Goal: Transaction & Acquisition: Purchase product/service

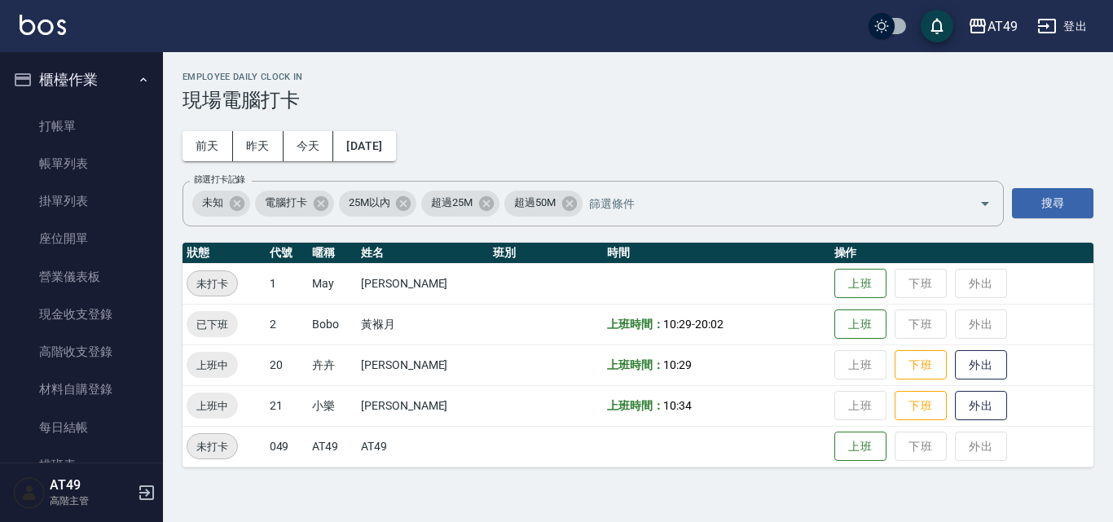
scroll to position [407, 0]
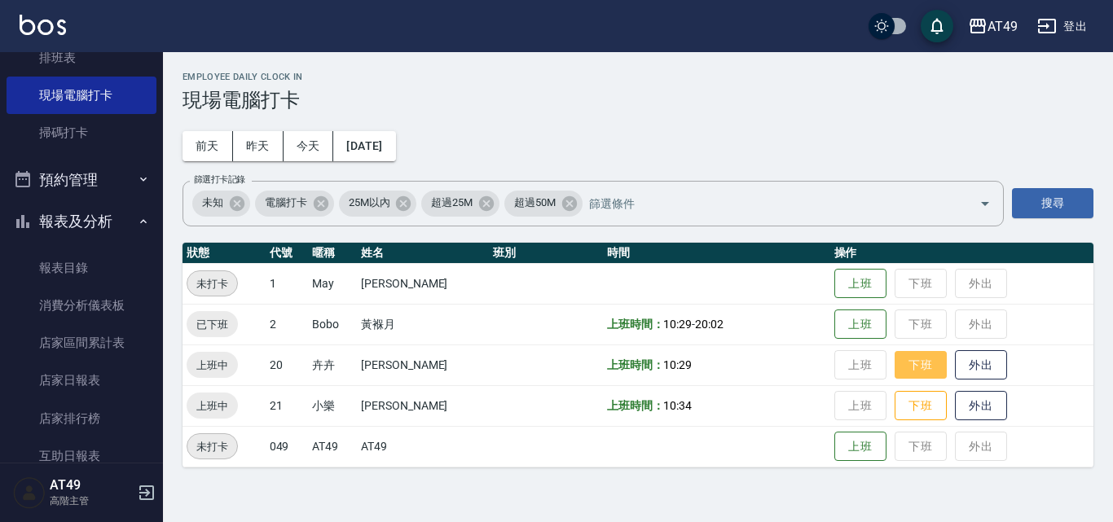
click at [897, 360] on button "下班" at bounding box center [921, 365] width 52 height 29
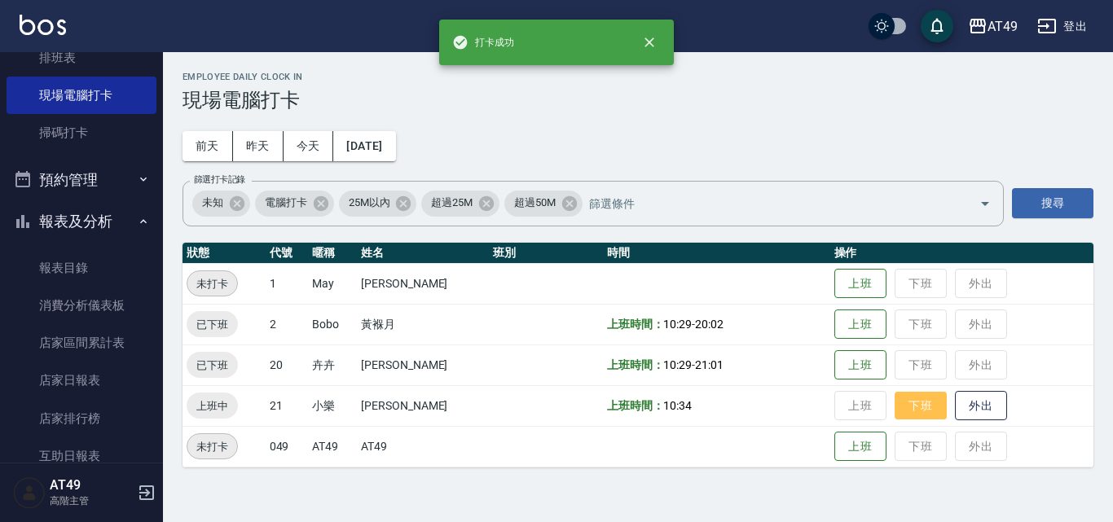
click at [909, 409] on button "下班" at bounding box center [921, 406] width 52 height 29
click at [909, 409] on td "上班 下班 外出" at bounding box center [961, 405] width 263 height 41
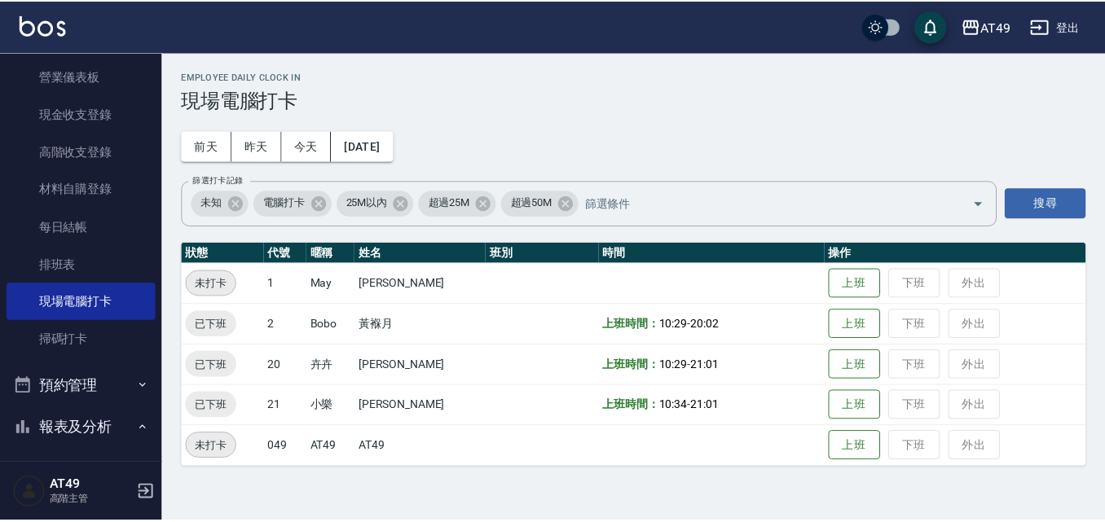
scroll to position [0, 0]
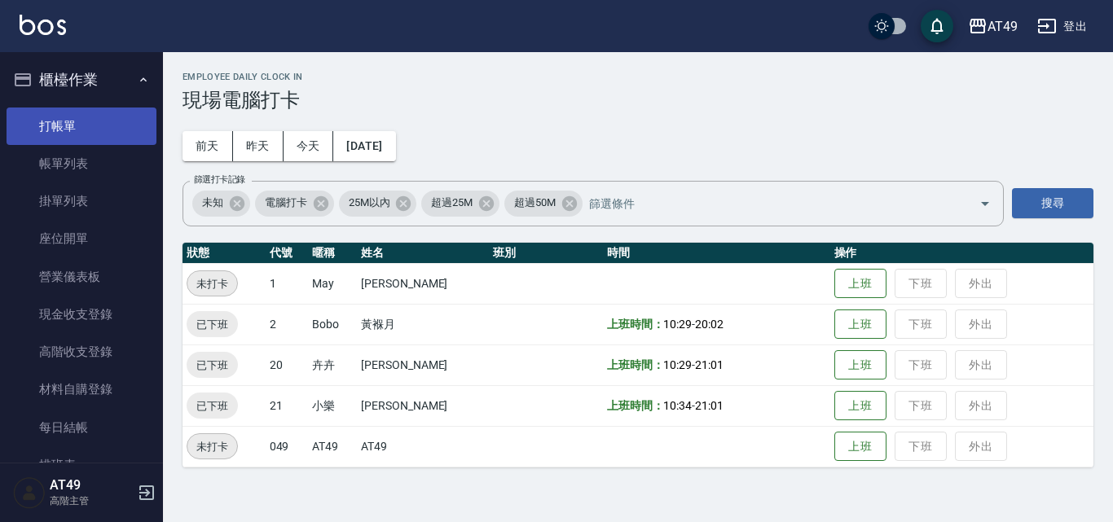
click at [68, 125] on link "打帳單" at bounding box center [82, 126] width 150 height 37
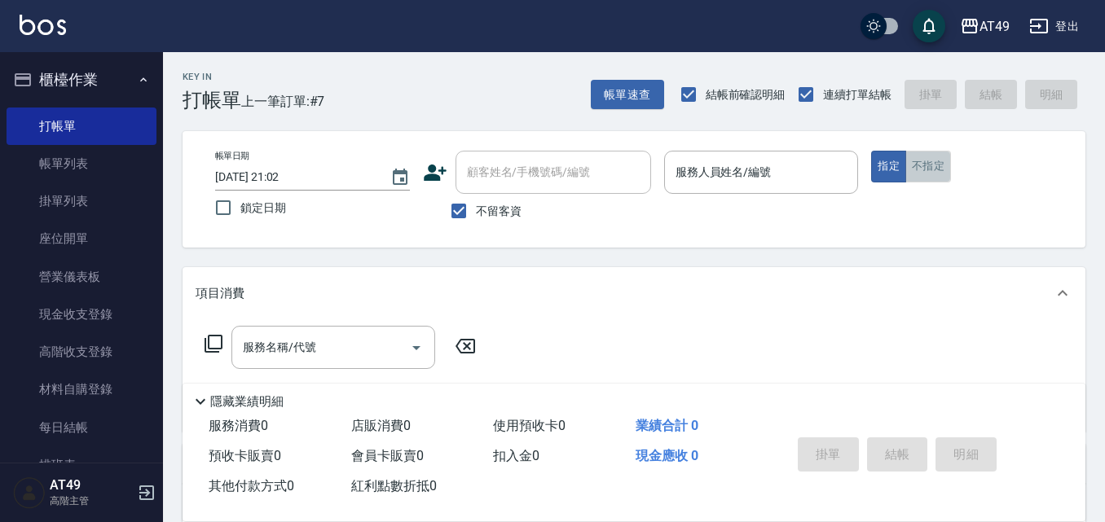
click at [936, 166] on button "不指定" at bounding box center [928, 167] width 46 height 32
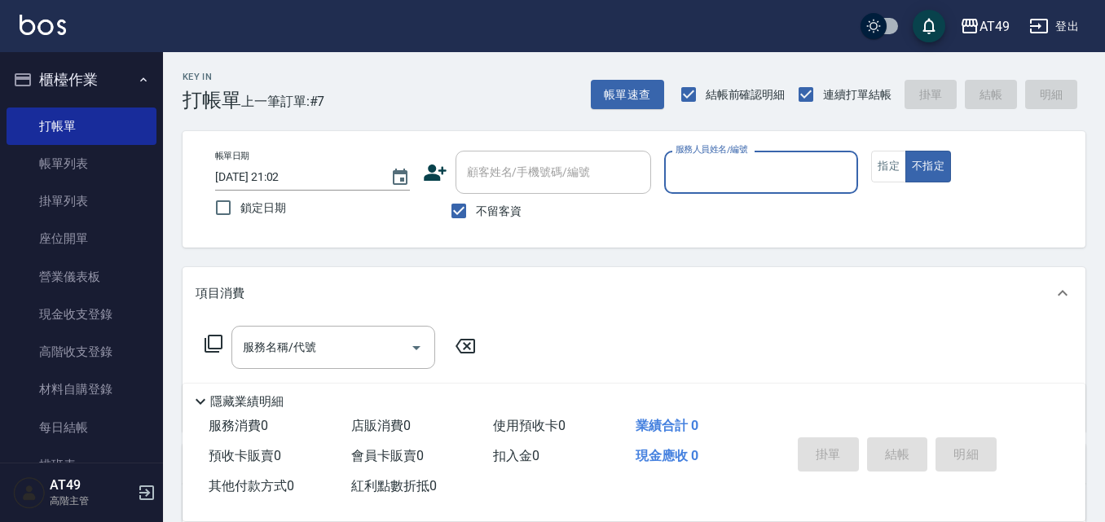
click at [767, 175] on input "服務人員姓名/編號" at bounding box center [761, 172] width 180 height 29
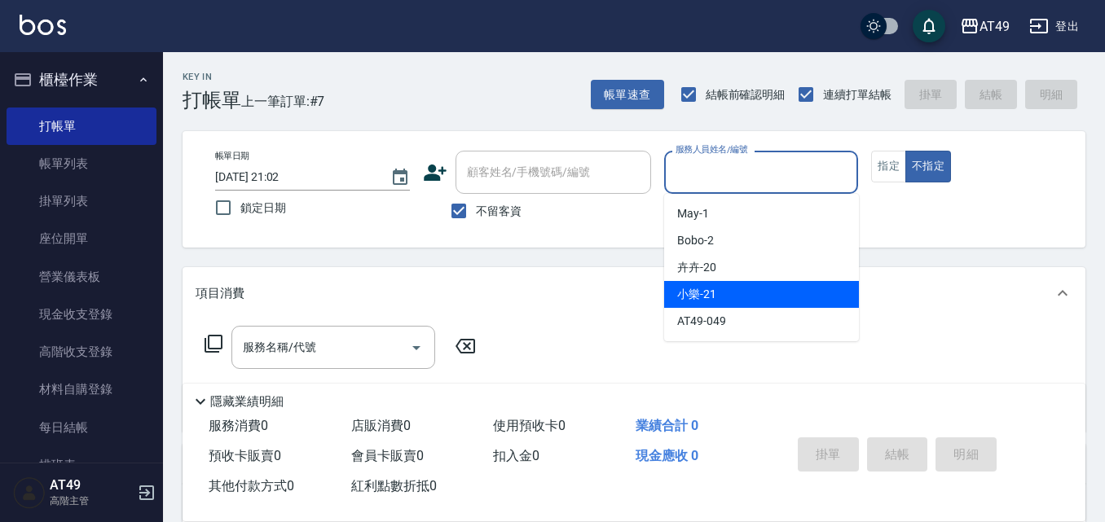
click at [742, 293] on div "小樂 -21" at bounding box center [761, 294] width 195 height 27
type input "小樂-21"
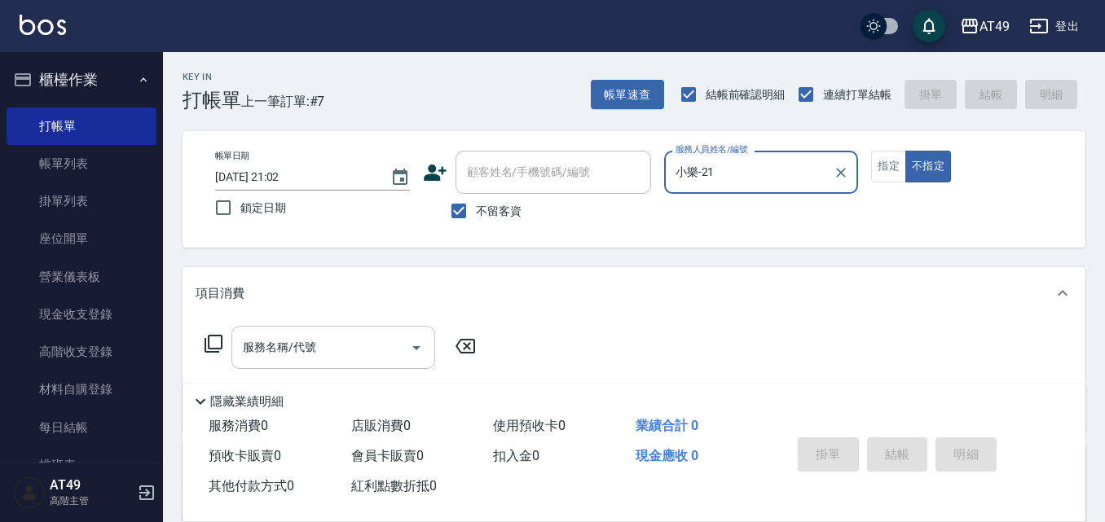
click at [361, 341] on input "服務名稱/代號" at bounding box center [321, 347] width 165 height 29
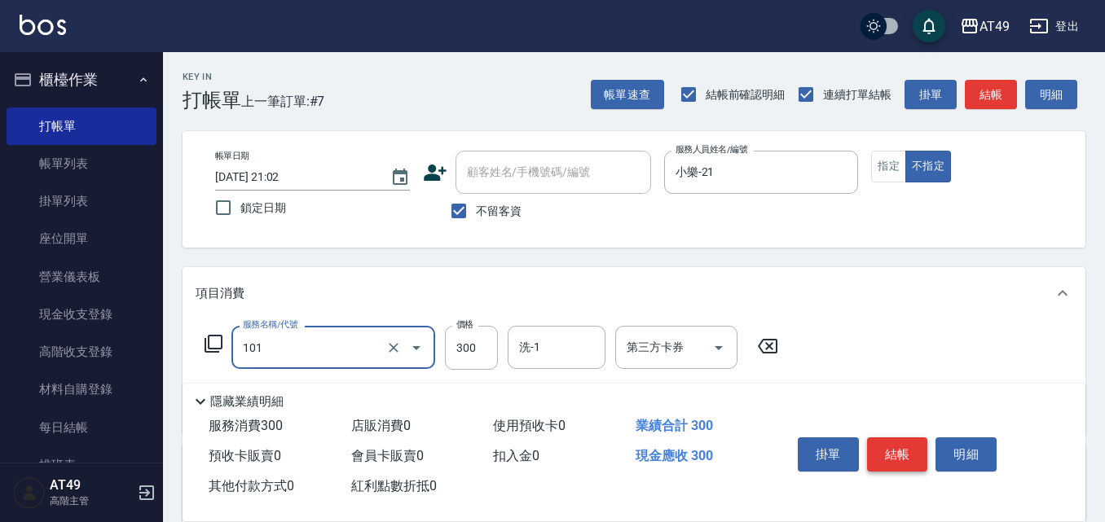
type input "一般洗髮(101)"
click at [892, 446] on button "結帳" at bounding box center [897, 455] width 61 height 34
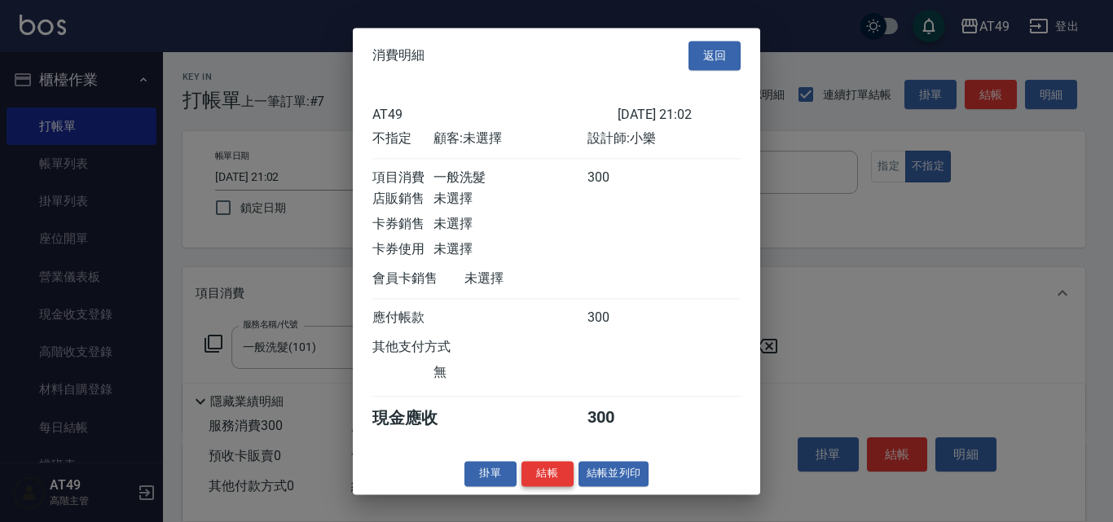
click at [540, 486] on button "結帳" at bounding box center [547, 473] width 52 height 25
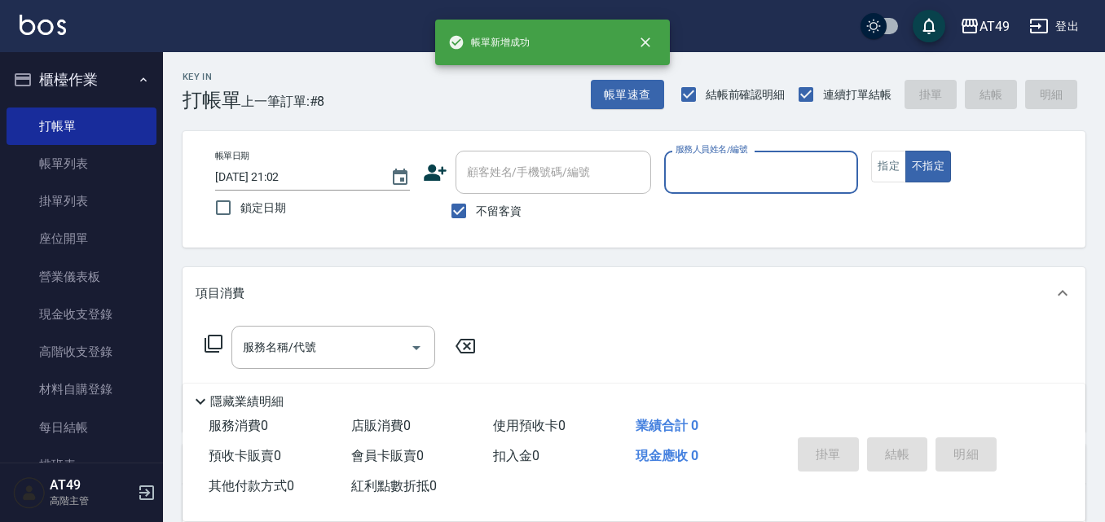
click at [766, 178] on input "服務人員姓名/編號" at bounding box center [761, 172] width 180 height 29
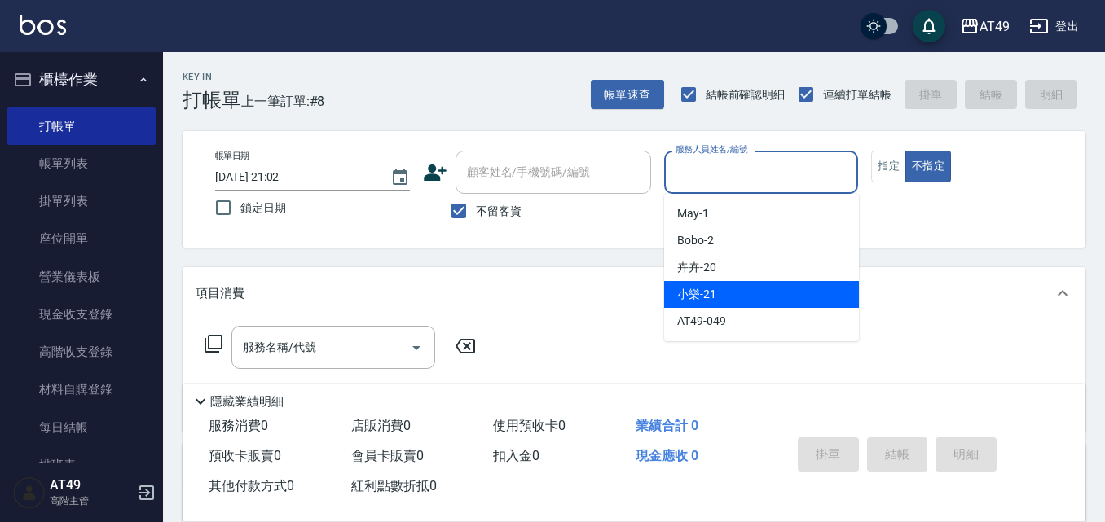
click at [725, 296] on div "小樂 -21" at bounding box center [761, 294] width 195 height 27
type input "小樂-21"
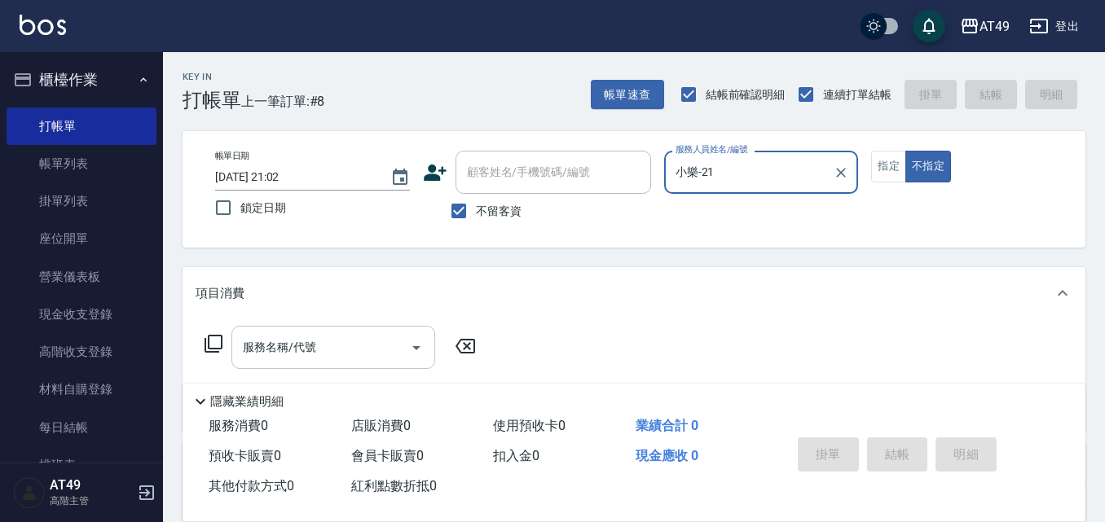
click at [373, 345] on input "服務名稱/代號" at bounding box center [321, 347] width 165 height 29
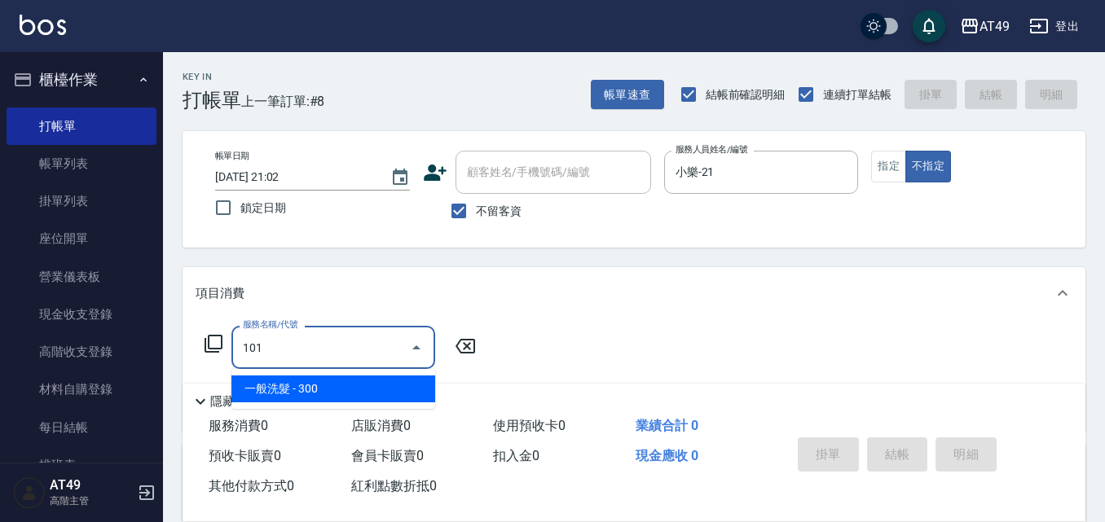
click at [283, 391] on span "一般洗髮 - 300" at bounding box center [333, 389] width 204 height 27
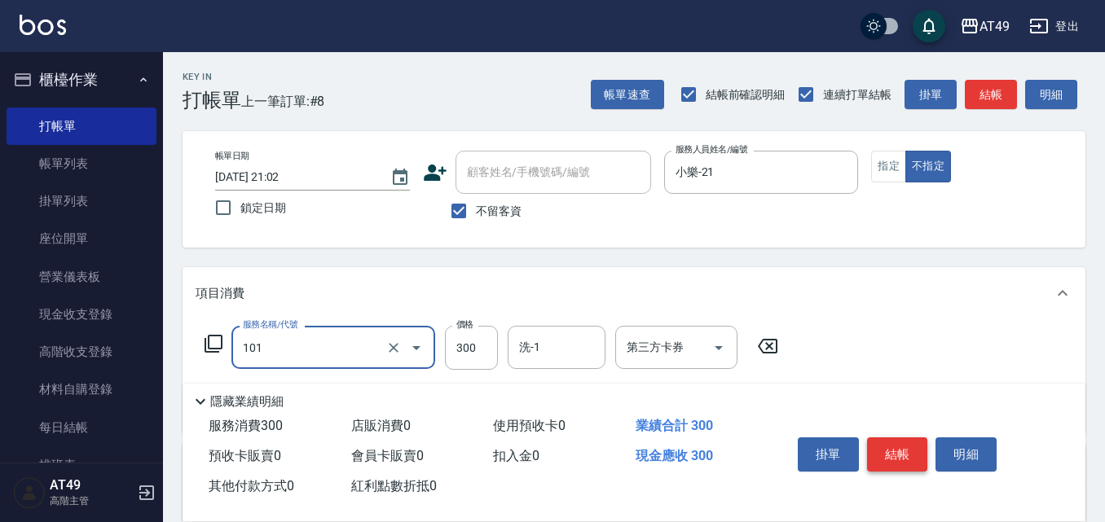
type input "一般洗髮(101)"
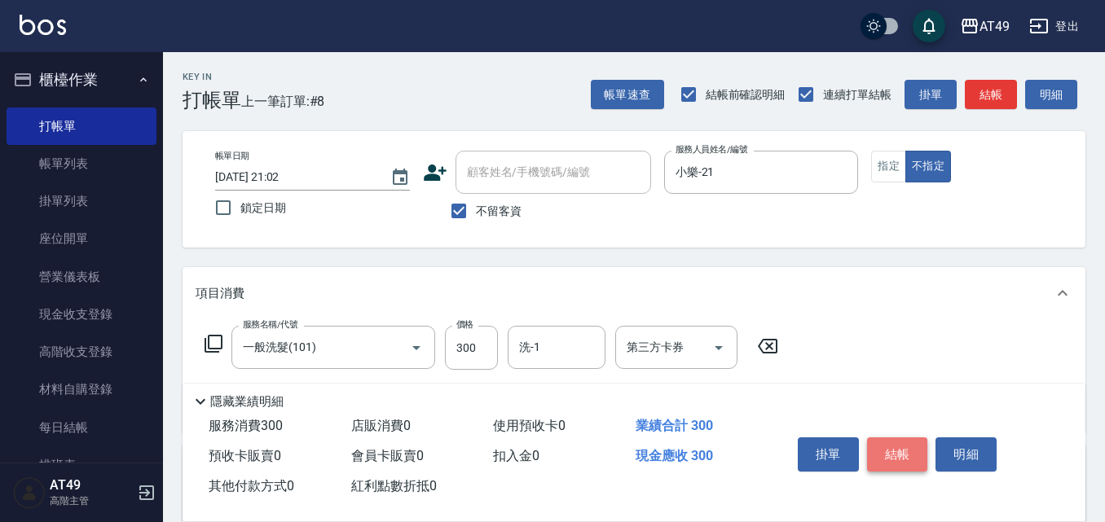
click at [894, 455] on button "結帳" at bounding box center [897, 455] width 61 height 34
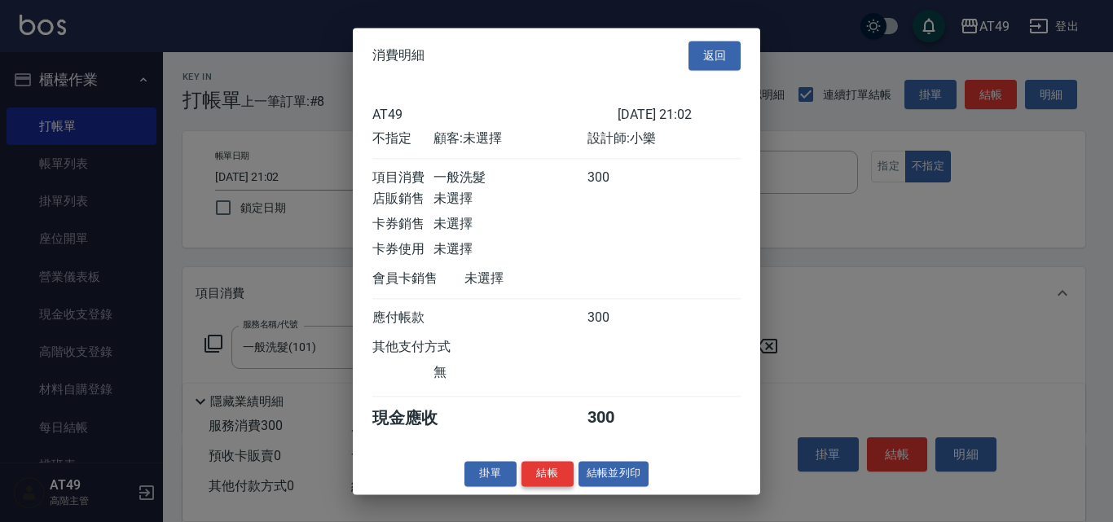
click at [543, 486] on button "結帳" at bounding box center [547, 473] width 52 height 25
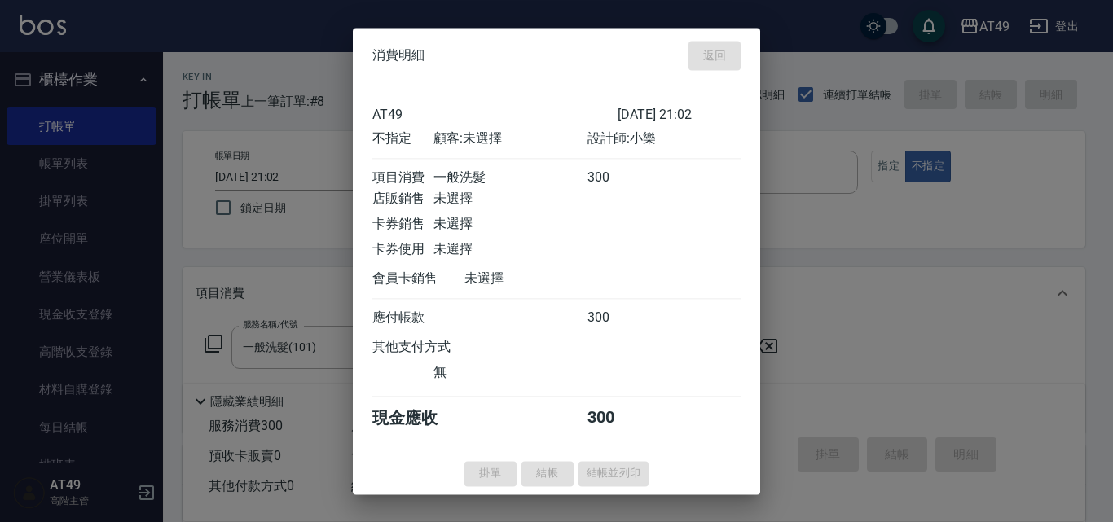
type input "[DATE] 21:03"
